Goal: Task Accomplishment & Management: Complete application form

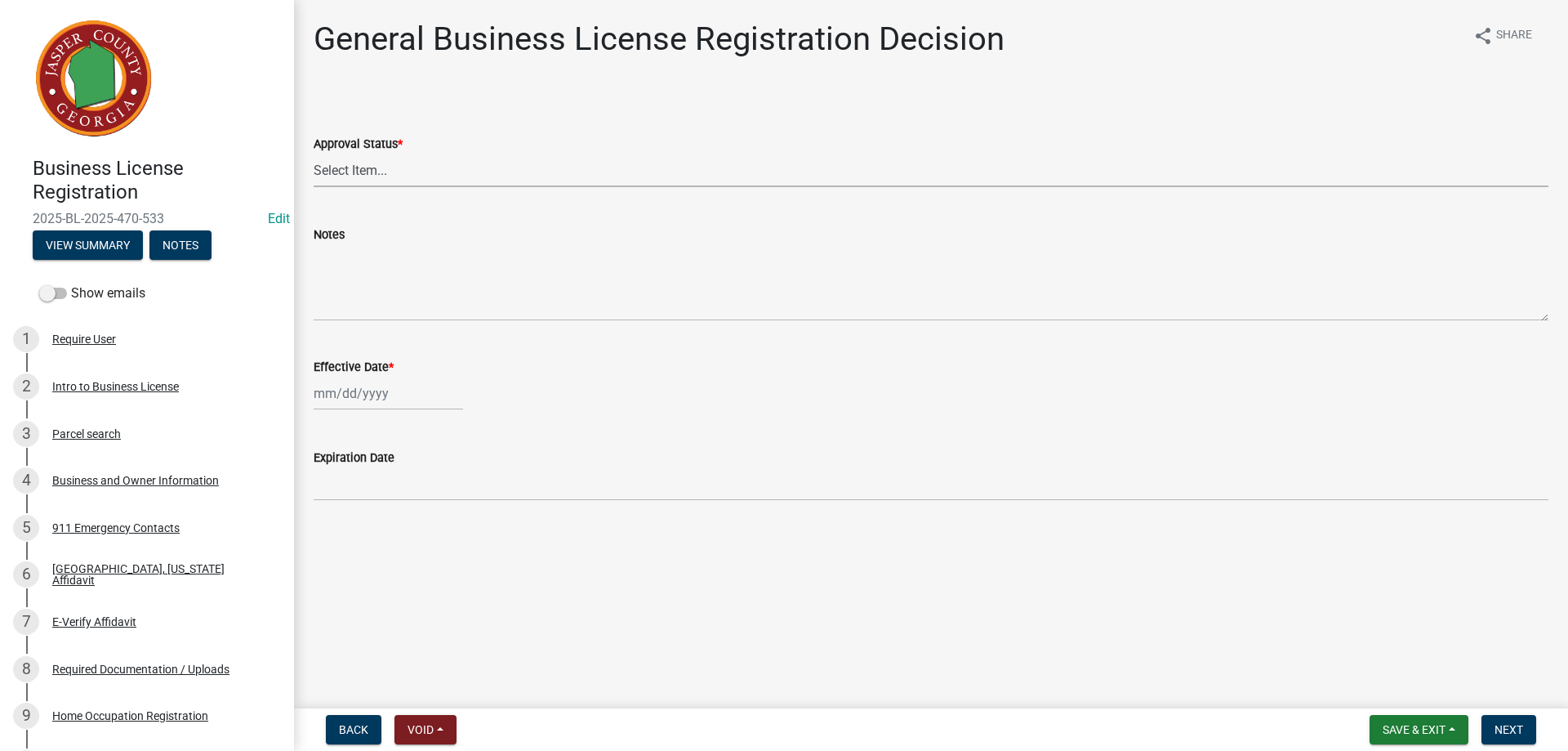
click at [338, 173] on select "Select Item... Approved Denied" at bounding box center [931, 170] width 1235 height 33
click at [314, 154] on select "Select Item... Approved Denied" at bounding box center [931, 170] width 1235 height 33
select select "4b86b809-39dd-4c68-9f3d-fdb3e7050482"
click at [341, 398] on div at bounding box center [388, 393] width 149 height 33
select select "9"
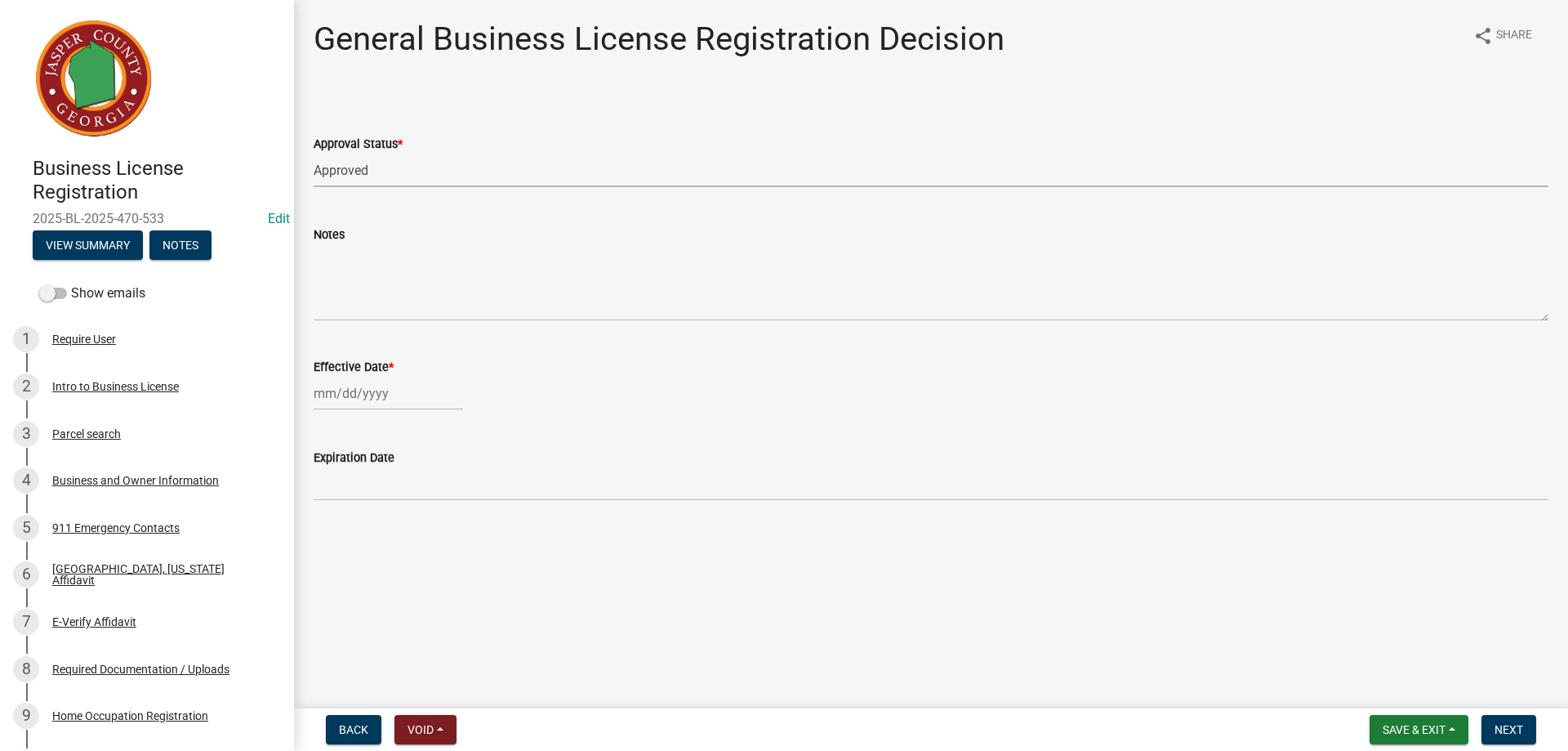
select select "2025"
click at [328, 556] on div "22" at bounding box center [330, 559] width 26 height 26
type input "[DATE]"
click at [1486, 727] on button "Next" at bounding box center [1509, 729] width 55 height 30
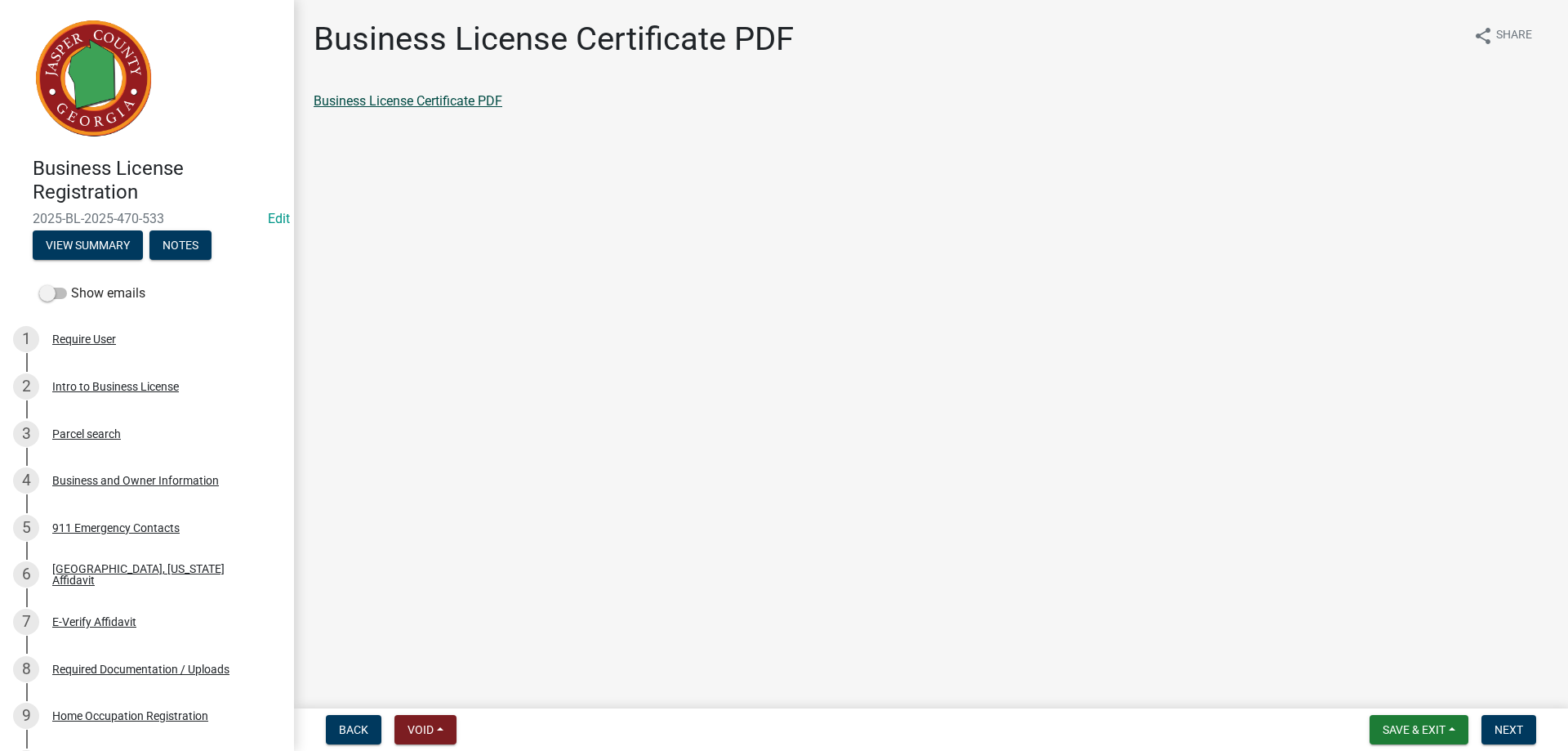
click at [441, 95] on link "Business License Certificate PDF" at bounding box center [408, 101] width 188 height 16
drag, startPoint x: 1505, startPoint y: 724, endPoint x: 1510, endPoint y: 715, distance: 10.3
click at [1506, 723] on span "Next" at bounding box center [1509, 729] width 29 height 13
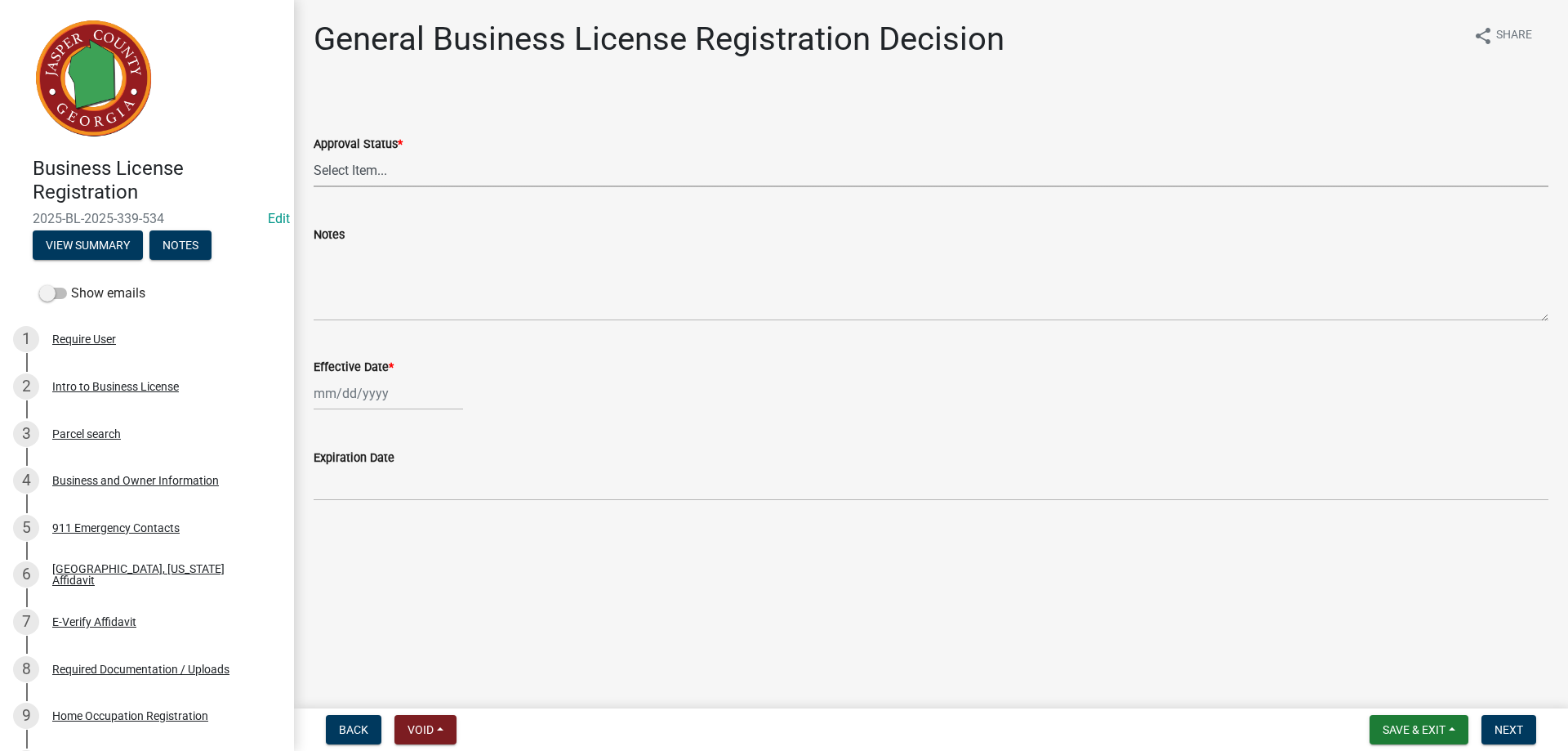
click at [354, 176] on select "Select Item... Approved Denied" at bounding box center [931, 170] width 1235 height 33
click at [314, 154] on select "Select Item... Approved Denied" at bounding box center [931, 170] width 1235 height 33
select select "4b86b809-39dd-4c68-9f3d-fdb3e7050482"
select select "9"
select select "2025"
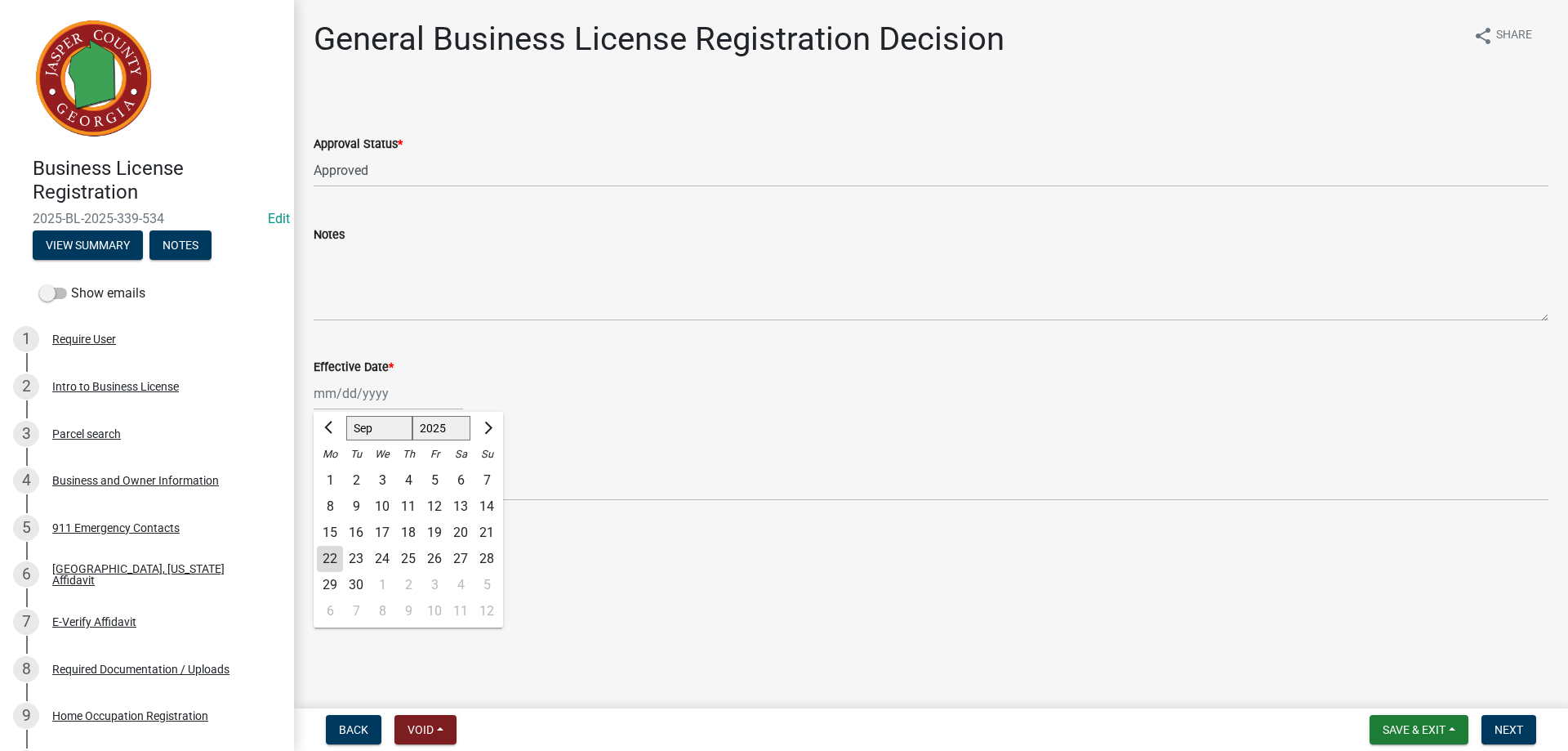
click at [347, 399] on div "[PERSON_NAME] Feb Mar Apr [PERSON_NAME][DATE] Oct Nov [DATE] 1526 1527 1528 152…" at bounding box center [388, 393] width 149 height 33
click at [337, 559] on div "22" at bounding box center [330, 559] width 26 height 26
type input "[DATE]"
click at [1498, 734] on span "Next" at bounding box center [1509, 729] width 29 height 13
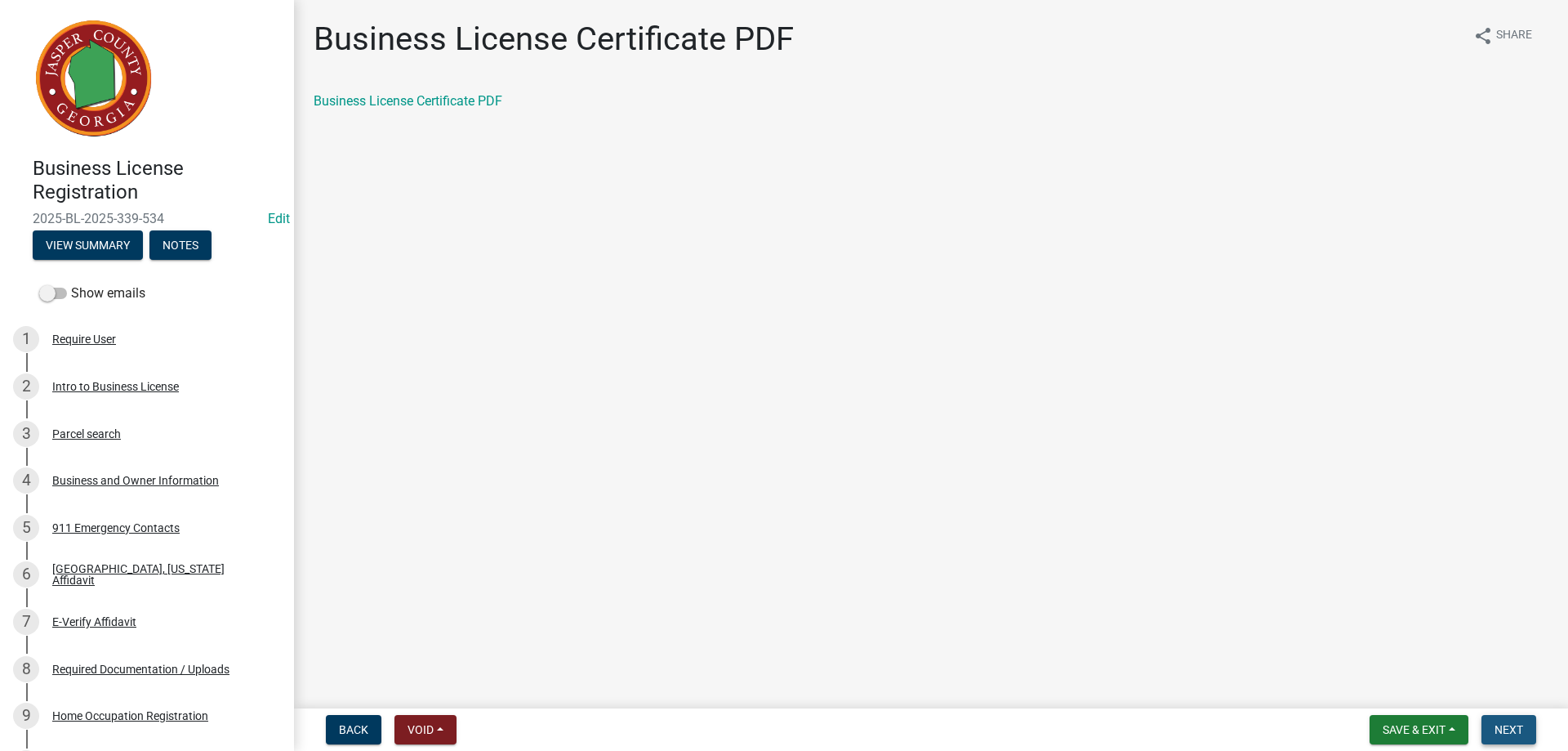
click at [1491, 728] on button "Next" at bounding box center [1509, 729] width 55 height 30
